Goal: Complete application form

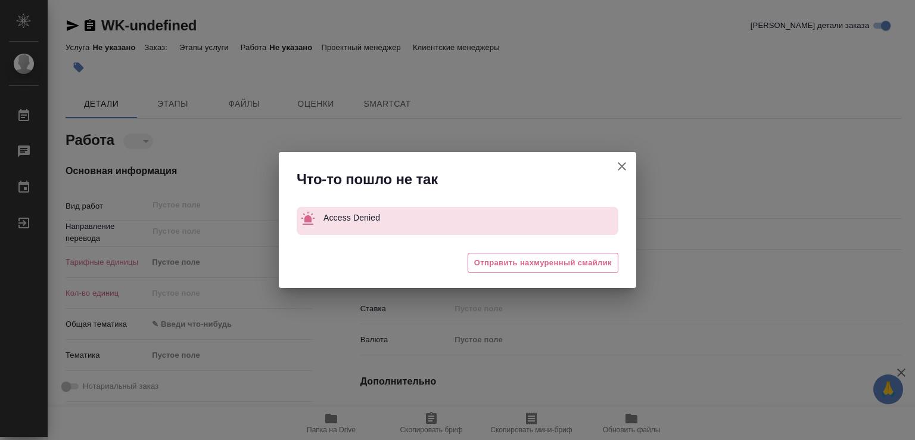
type textarea "x"
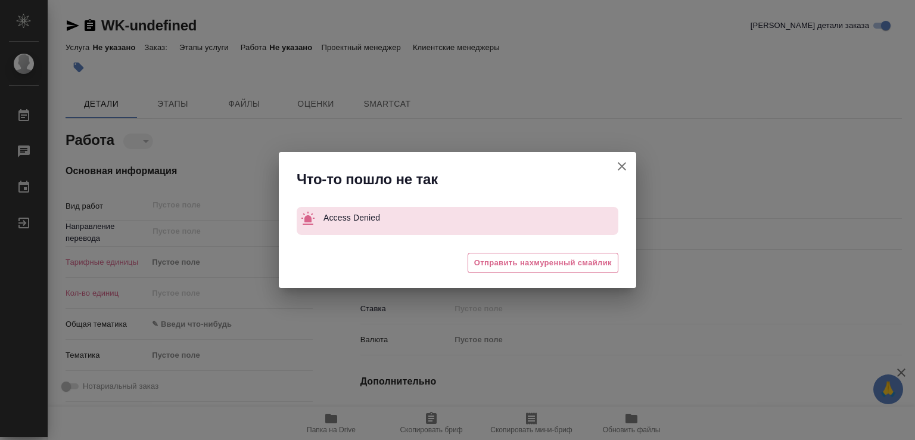
click at [622, 167] on icon "button" at bounding box center [622, 166] width 8 height 8
type textarea "x"
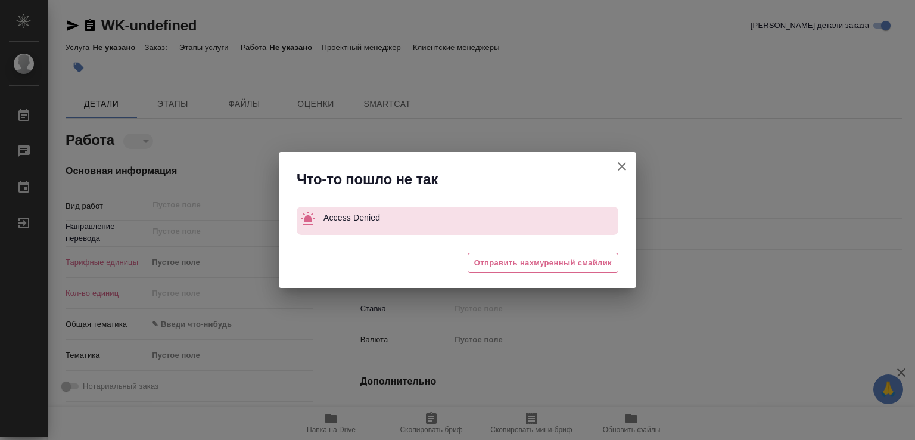
type textarea "x"
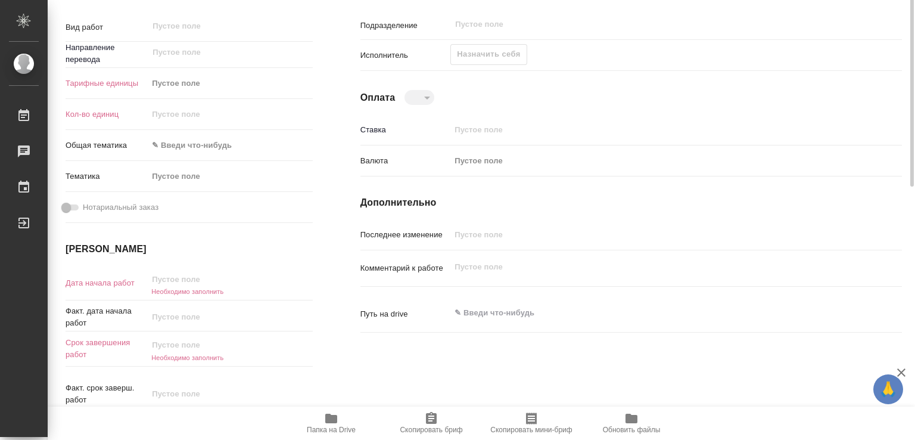
scroll to position [60, 0]
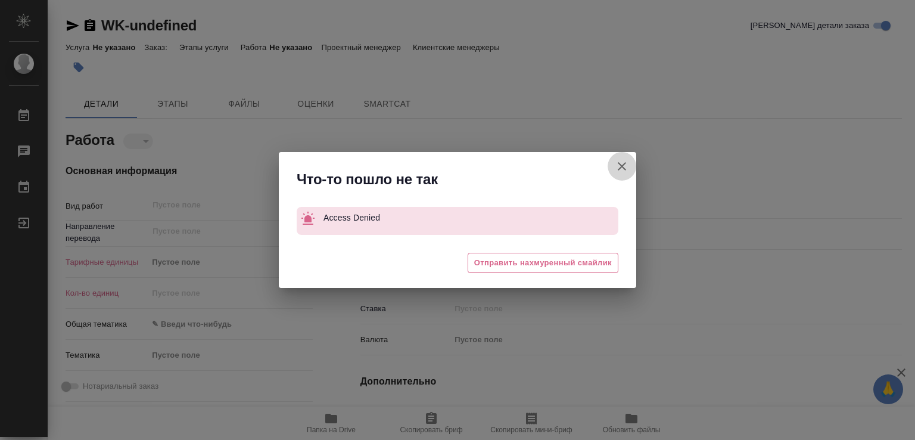
click at [623, 173] on icon "button" at bounding box center [622, 166] width 14 height 14
type textarea "x"
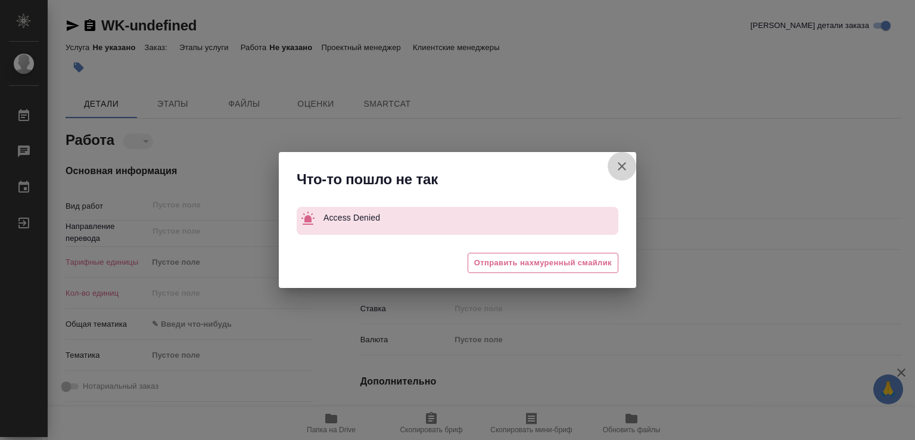
type textarea "x"
